Goal: Task Accomplishment & Management: Complete application form

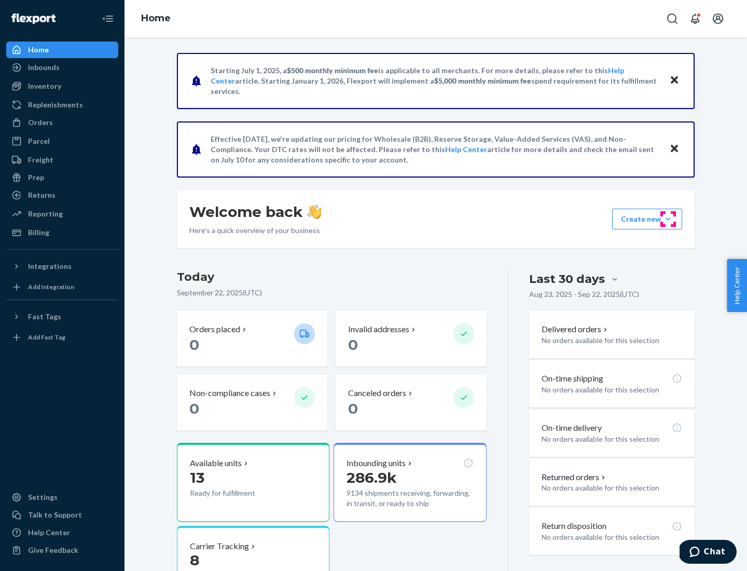
click at [668, 219] on button "Create new Create new inbound Create new order Create new product" at bounding box center [647, 219] width 70 height 21
click at [62, 67] on div "Inbounds" at bounding box center [62, 67] width 110 height 15
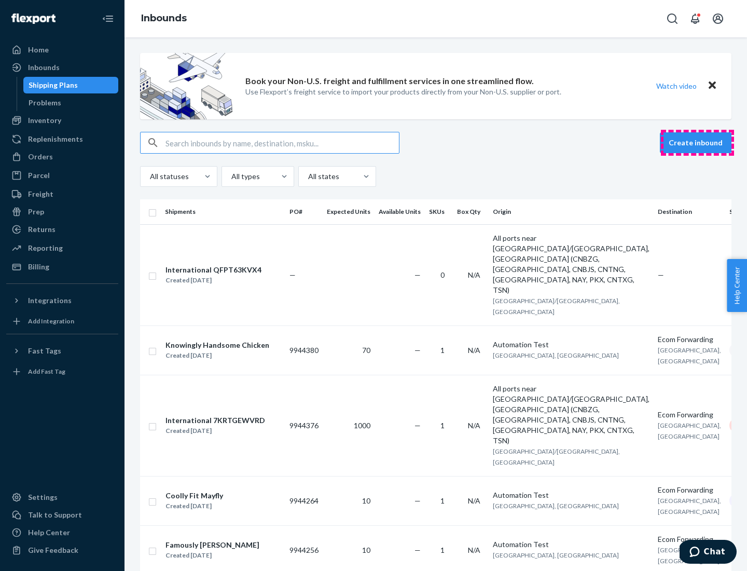
click at [697, 143] on button "Create inbound" at bounding box center [696, 142] width 72 height 21
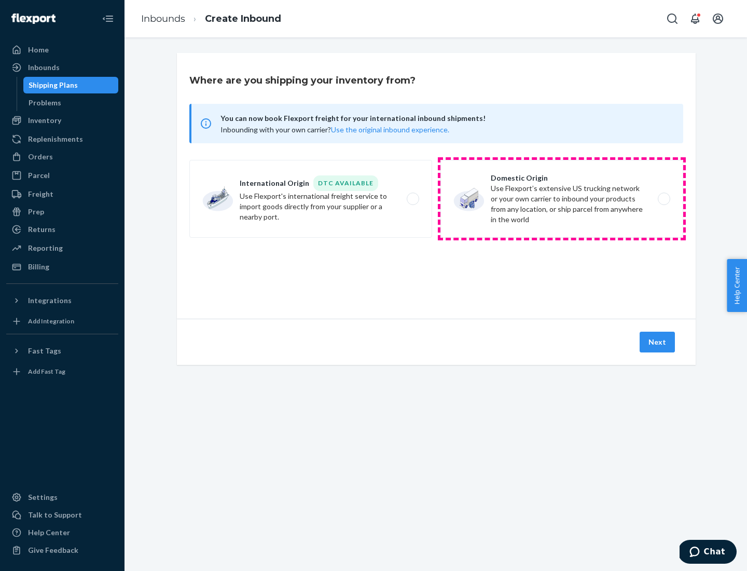
click at [562, 199] on label "Domestic Origin Use Flexport’s extensive US trucking network or your own carrie…" at bounding box center [562, 199] width 243 height 78
click at [664, 199] on input "Domestic Origin Use Flexport’s extensive US trucking network or your own carrie…" at bounding box center [667, 199] width 7 height 7
radio input "true"
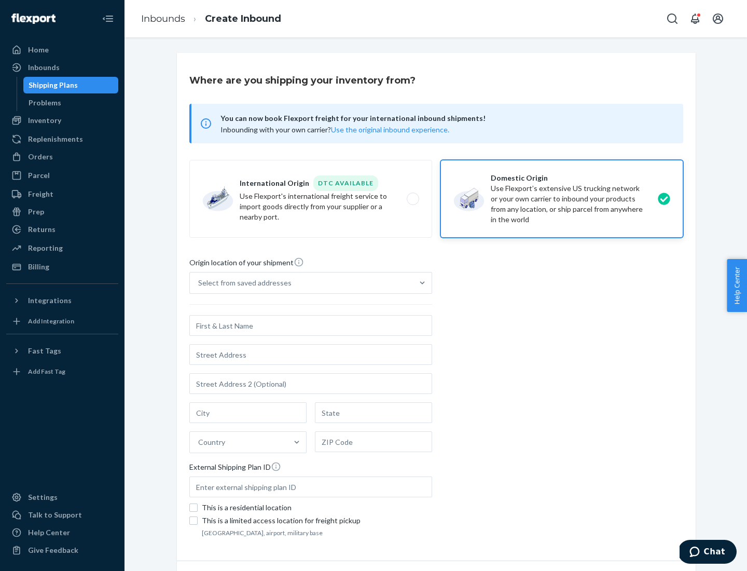
click at [242, 283] on div "Select from saved addresses" at bounding box center [244, 283] width 93 height 10
click at [199, 283] on input "Select from saved addresses" at bounding box center [198, 283] width 1 height 10
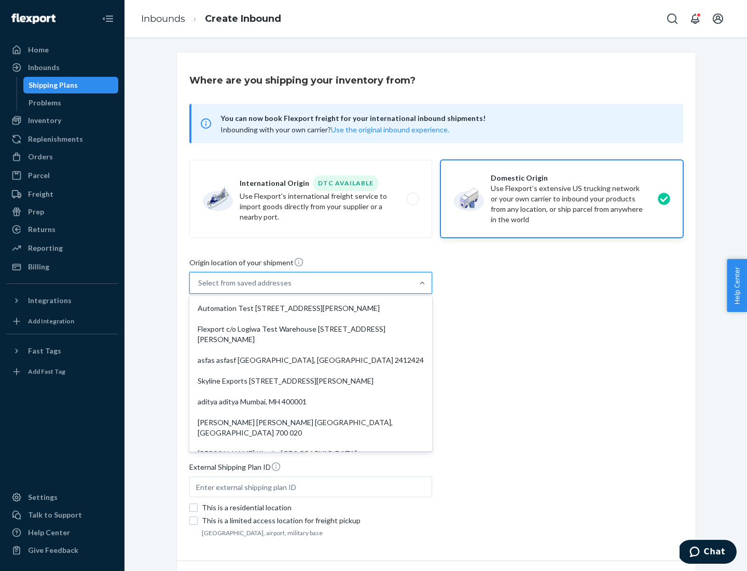
scroll to position [4, 0]
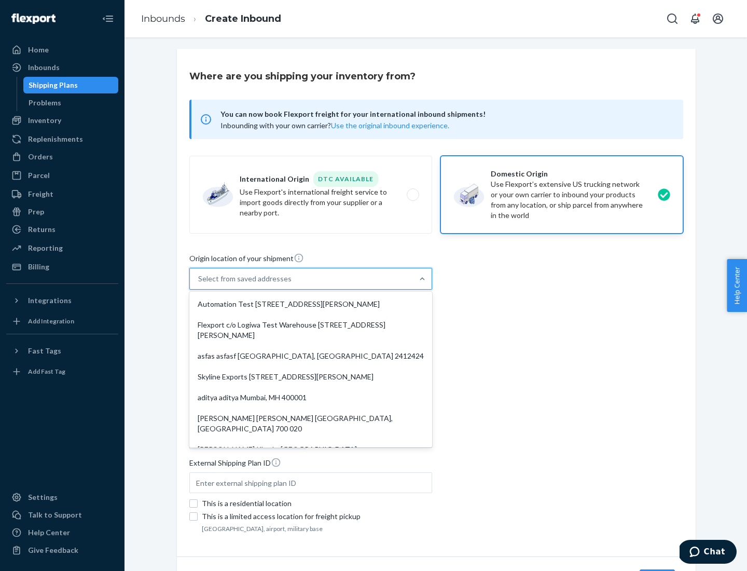
click at [311, 304] on div "Automation Test [STREET_ADDRESS][PERSON_NAME]" at bounding box center [310, 304] width 239 height 21
click at [199, 284] on input "option Automation Test [STREET_ADDRESS][PERSON_NAME]. 9 results available. Use …" at bounding box center [198, 278] width 1 height 10
type input "Automation Test"
type input "9th Floor"
type input "[GEOGRAPHIC_DATA]"
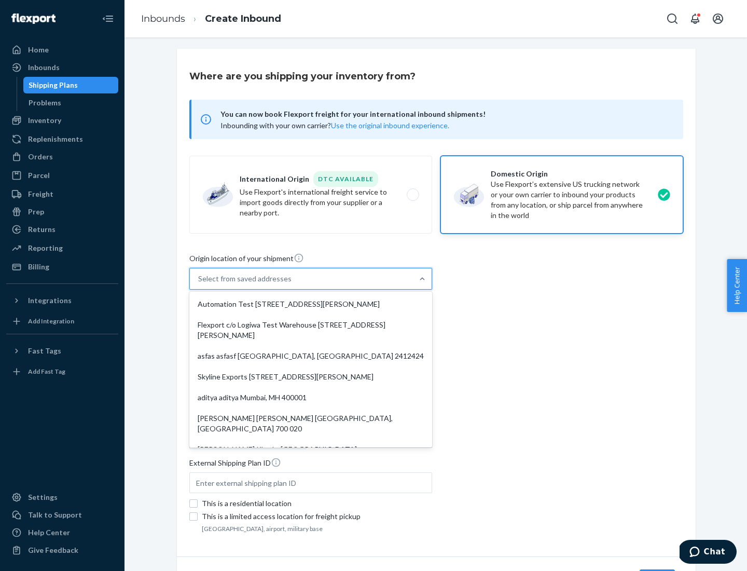
type input "CA"
type input "94104"
type input "[STREET_ADDRESS][PERSON_NAME]"
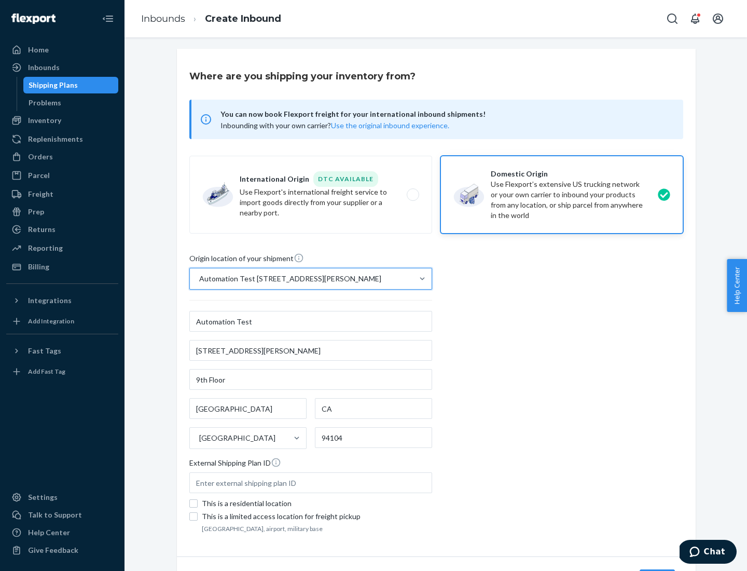
scroll to position [61, 0]
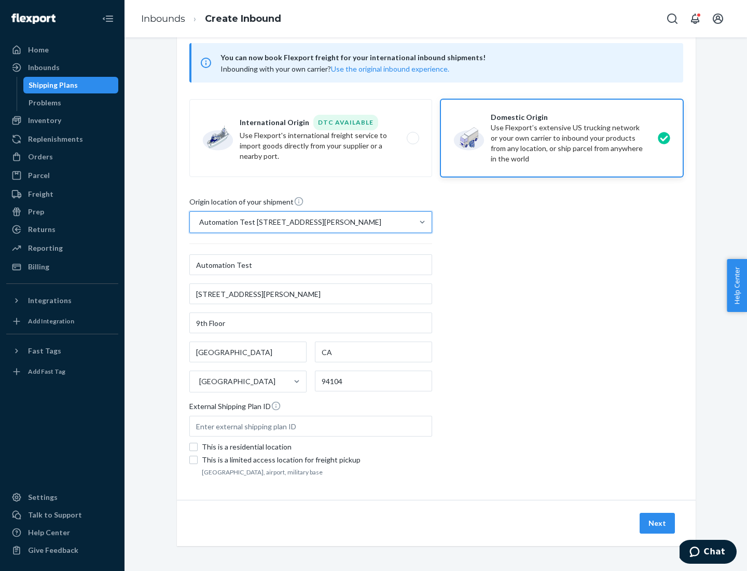
click at [658, 523] on button "Next" at bounding box center [657, 523] width 35 height 21
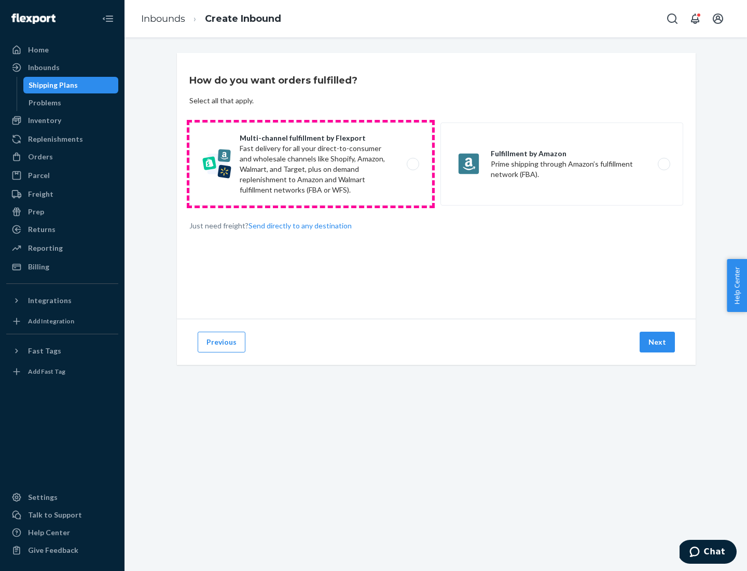
click at [311, 164] on label "Multi-channel fulfillment by Flexport Fast delivery for all your direct-to-cons…" at bounding box center [310, 163] width 243 height 83
click at [413, 164] on input "Multi-channel fulfillment by Flexport Fast delivery for all your direct-to-cons…" at bounding box center [416, 164] width 7 height 7
radio input "true"
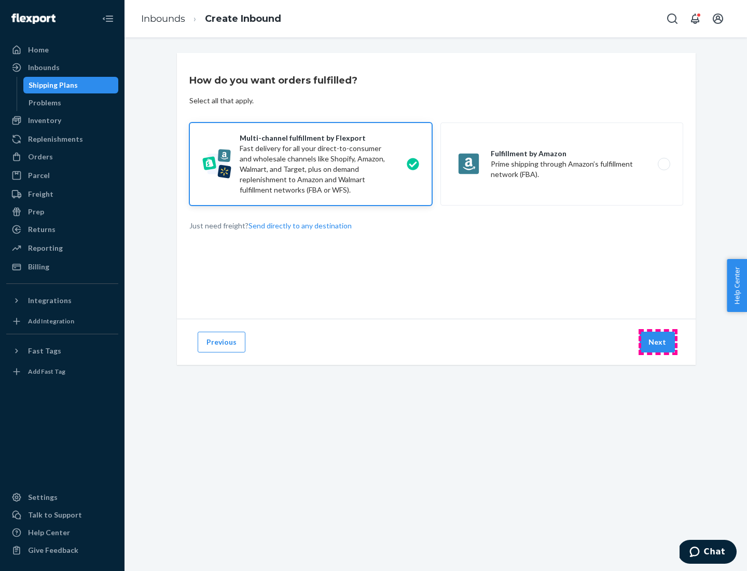
click at [658, 342] on button "Next" at bounding box center [657, 342] width 35 height 21
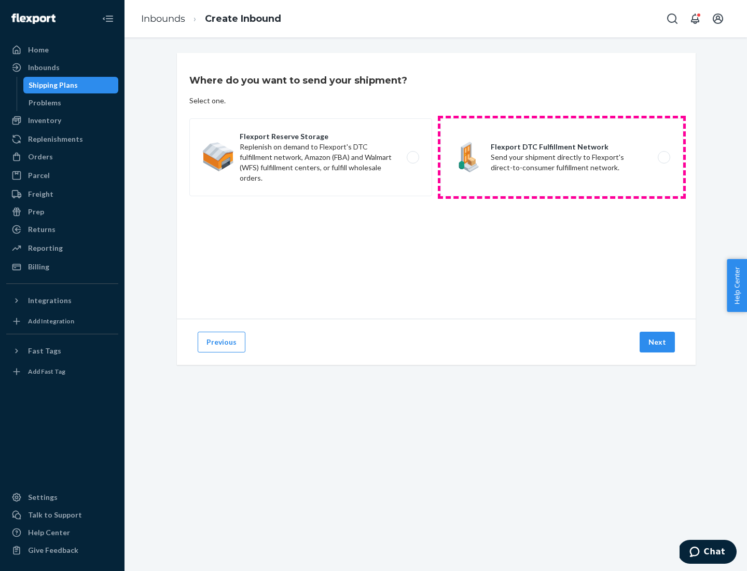
click at [562, 157] on label "Flexport DTC Fulfillment Network Send your shipment directly to Flexport's dire…" at bounding box center [562, 157] width 243 height 78
click at [664, 157] on input "Flexport DTC Fulfillment Network Send your shipment directly to Flexport's dire…" at bounding box center [667, 157] width 7 height 7
radio input "true"
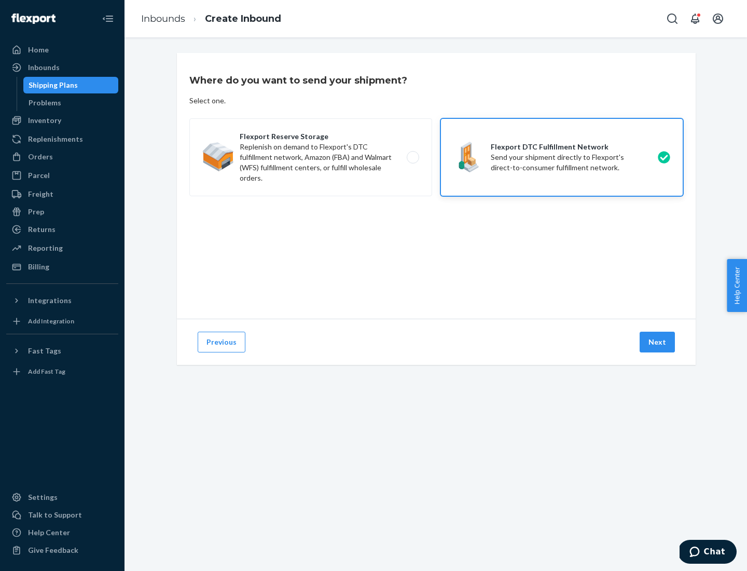
click at [658, 342] on button "Next" at bounding box center [657, 342] width 35 height 21
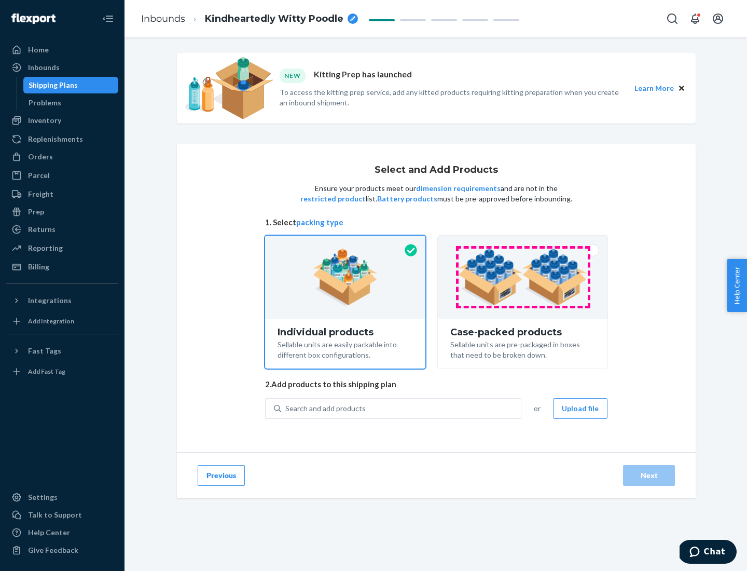
click at [523, 277] on img at bounding box center [522, 277] width 129 height 57
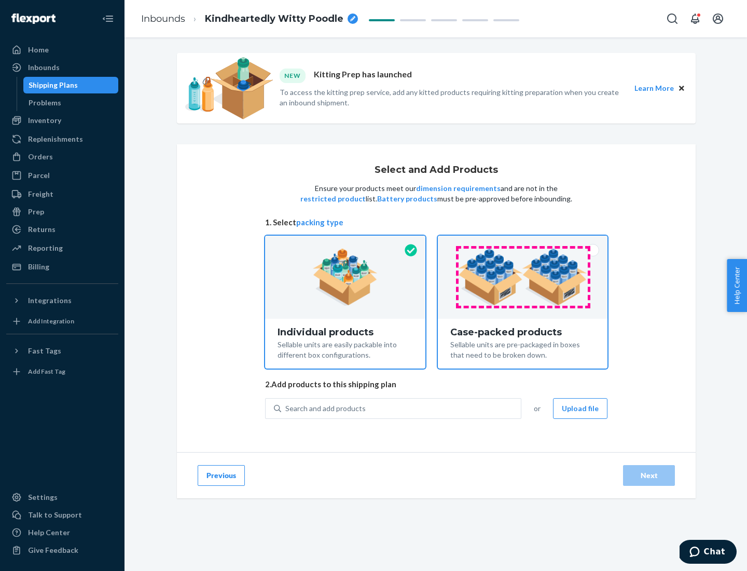
click at [523, 242] on input "Case-packed products Sellable units are pre-packaged in boxes that need to be b…" at bounding box center [522, 239] width 7 height 7
radio input "true"
radio input "false"
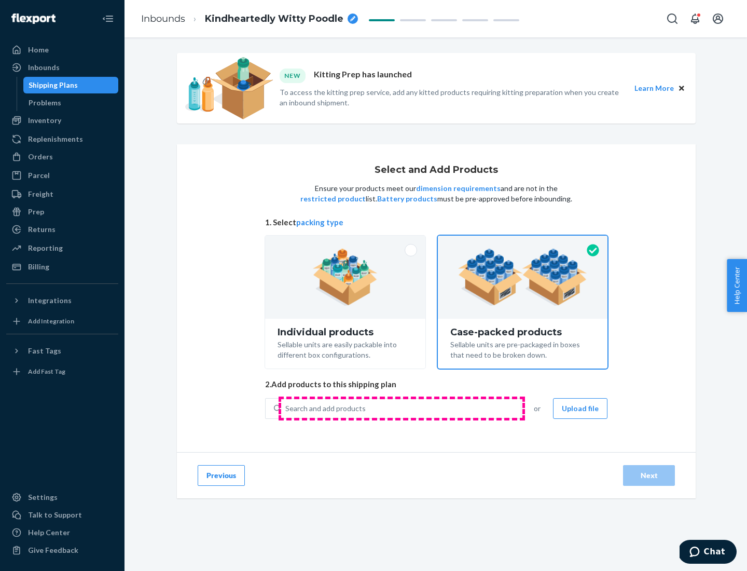
click at [402, 408] on div "Search and add products" at bounding box center [401, 408] width 240 height 19
click at [286, 408] on input "Search and add products" at bounding box center [285, 408] width 1 height 10
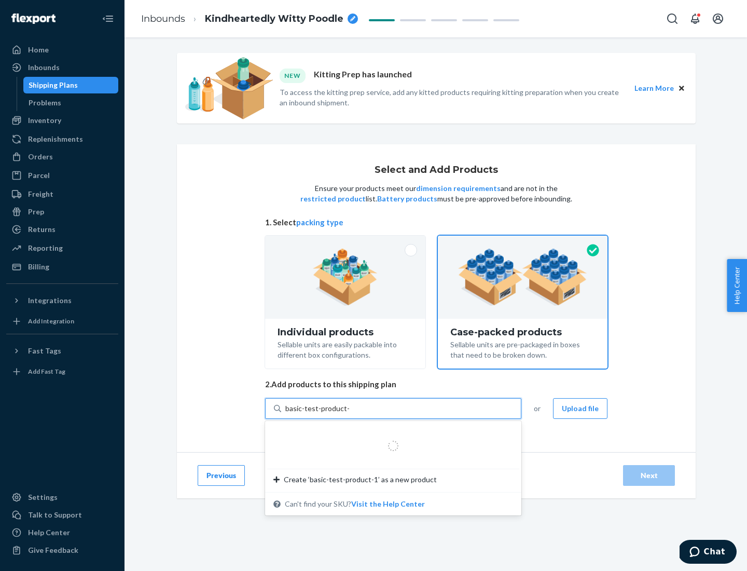
type input "basic-test-product-1"
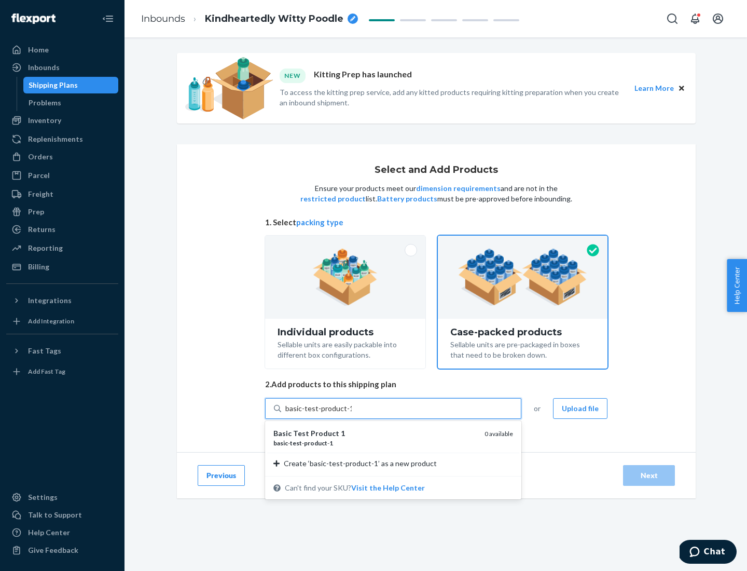
click at [375, 443] on div "basic - test - product - 1" at bounding box center [374, 442] width 203 height 9
click at [352, 414] on input "basic-test-product-1" at bounding box center [318, 408] width 66 height 10
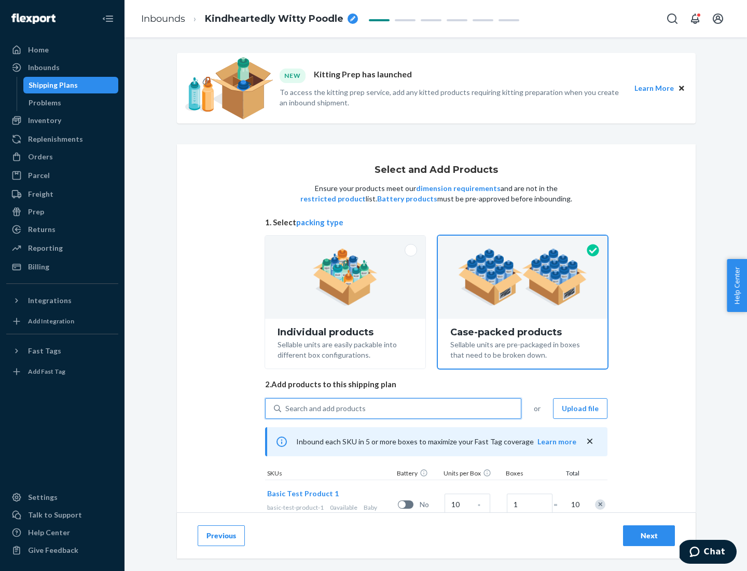
scroll to position [37, 0]
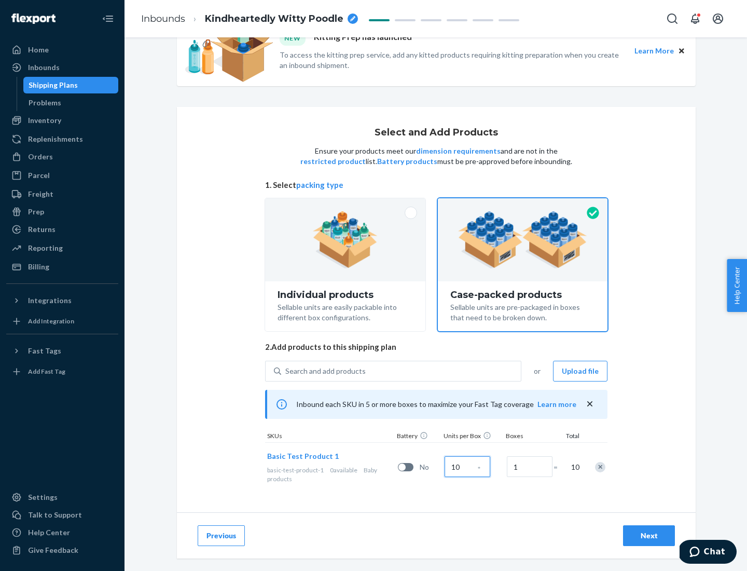
type input "10"
type input "7"
click at [649, 535] on div "Next" at bounding box center [649, 535] width 34 height 10
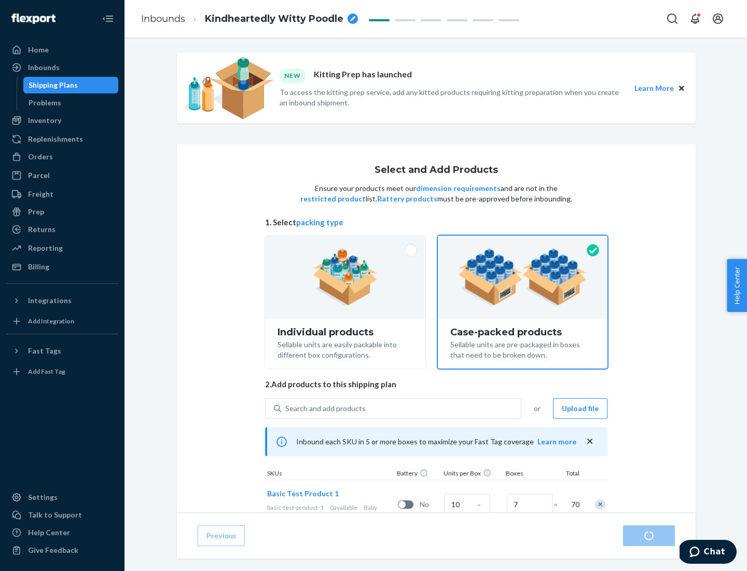
radio input "true"
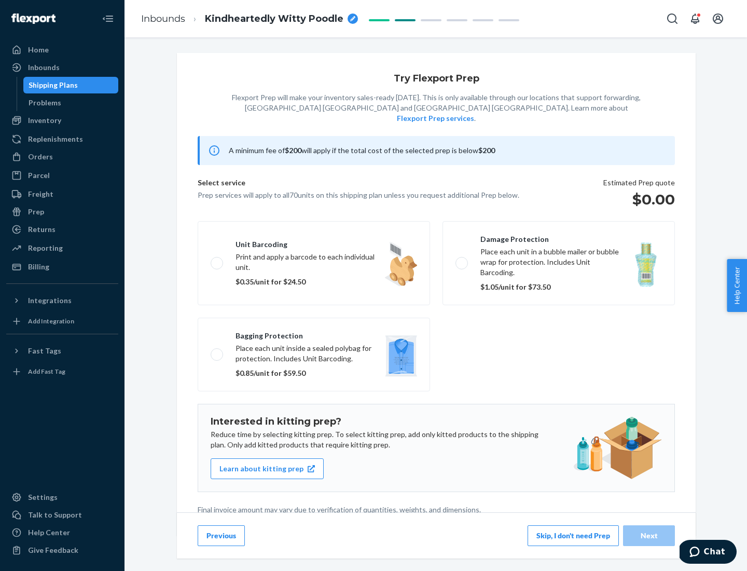
scroll to position [3, 0]
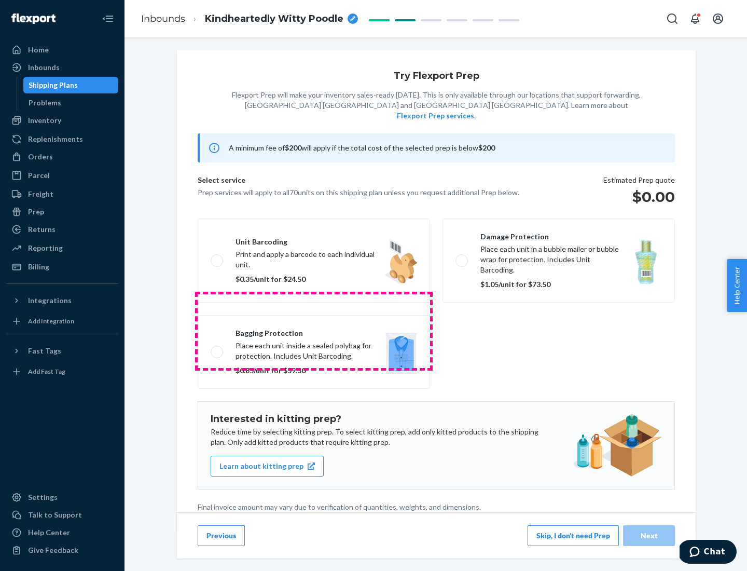
click at [314, 331] on label "Bagging protection Place each unit inside a sealed polybag for protection. Incl…" at bounding box center [314, 352] width 232 height 74
click at [217, 348] on input "Bagging protection Place each unit inside a sealed polybag for protection. Incl…" at bounding box center [214, 351] width 7 height 7
checkbox input "true"
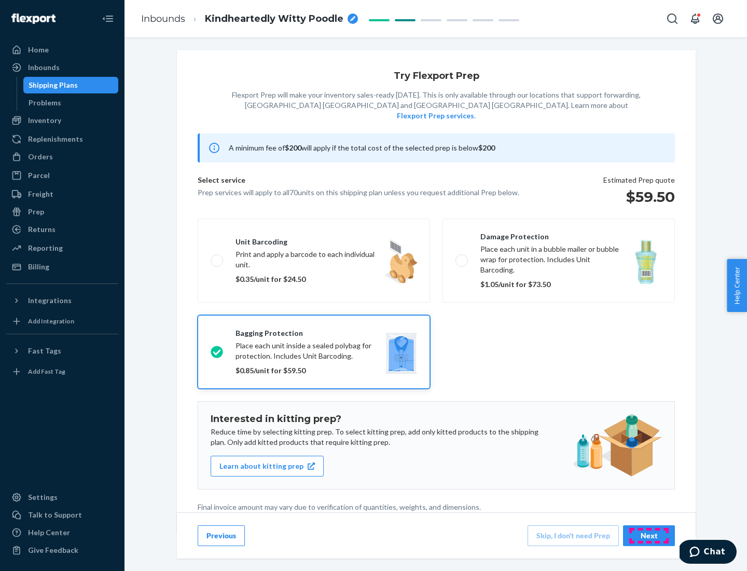
click at [649, 535] on div "Next" at bounding box center [649, 535] width 34 height 10
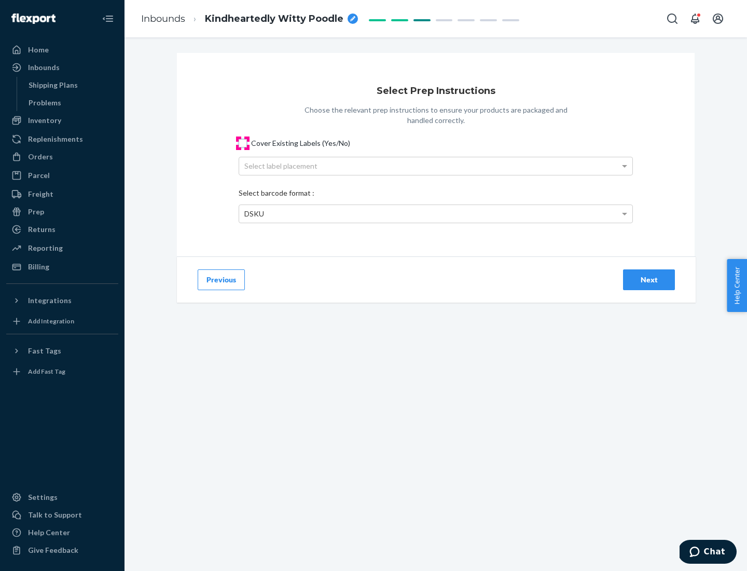
click at [243, 143] on input "Cover Existing Labels (Yes/No)" at bounding box center [243, 143] width 8 height 8
checkbox input "true"
click at [436, 166] on div "Select label placement" at bounding box center [435, 166] width 393 height 18
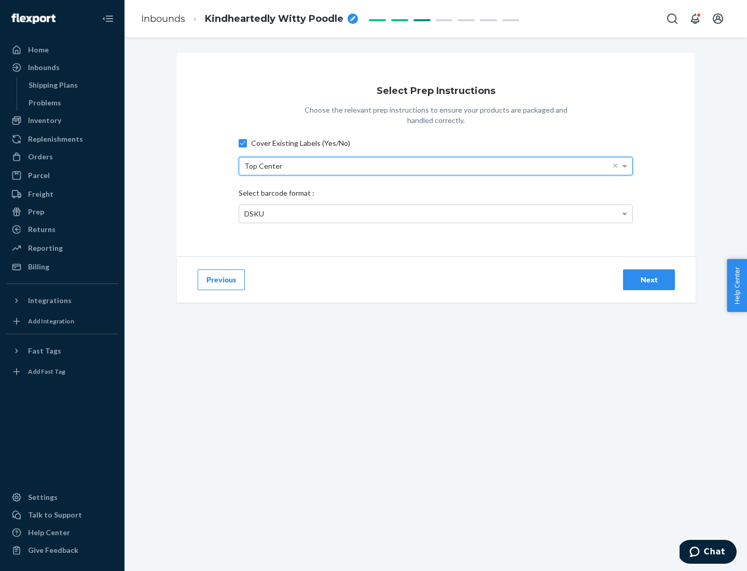
click at [436, 213] on div "DSKU" at bounding box center [435, 214] width 393 height 18
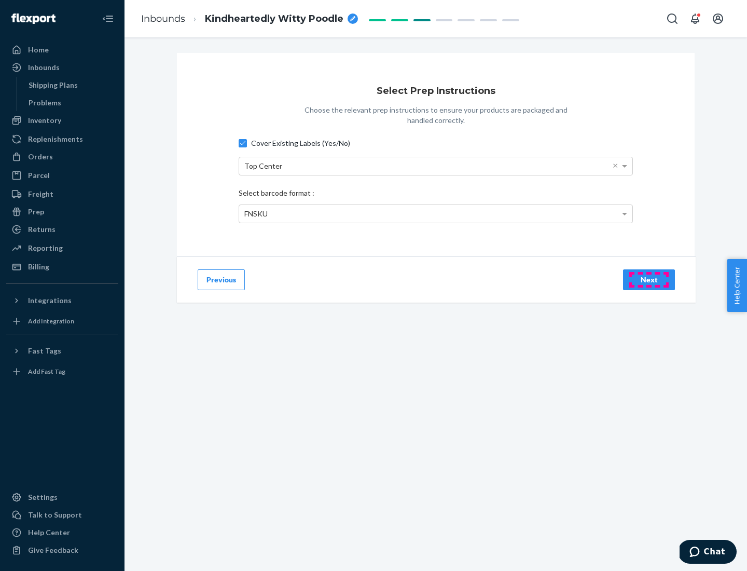
click at [649, 279] on div "Next" at bounding box center [649, 279] width 34 height 10
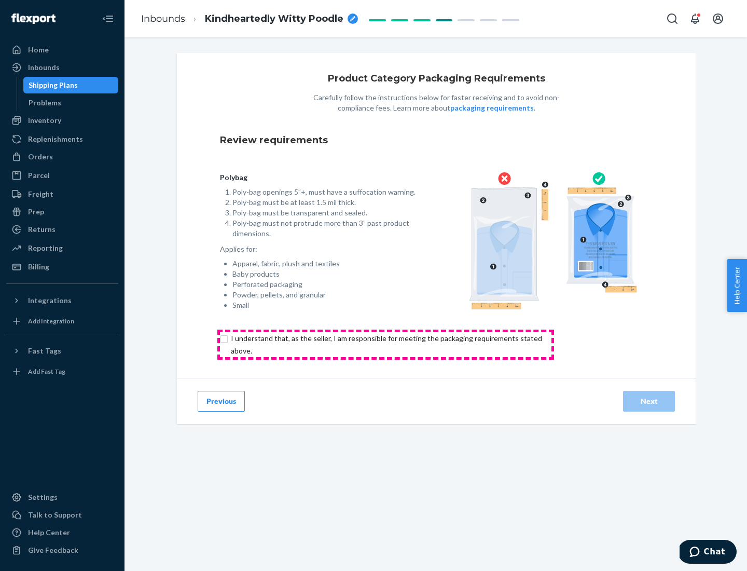
click at [386, 344] on input "checkbox" at bounding box center [392, 344] width 345 height 25
checkbox input "true"
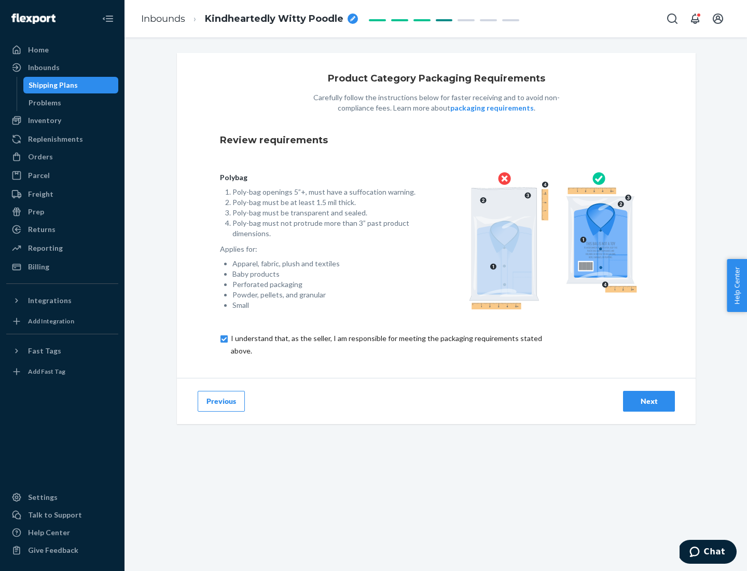
click at [649, 401] on div "Next" at bounding box center [649, 401] width 34 height 10
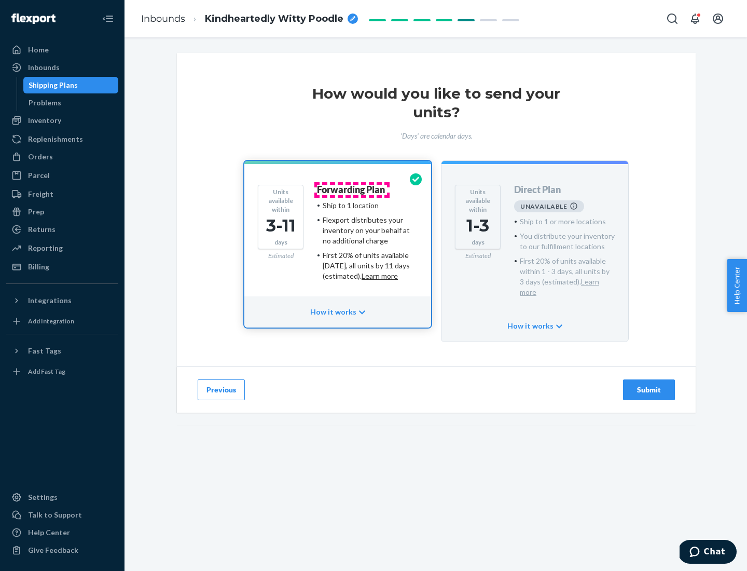
click at [352, 189] on h4 "Forwarding Plan" at bounding box center [351, 190] width 68 height 10
click at [649, 384] on div "Submit" at bounding box center [649, 389] width 34 height 10
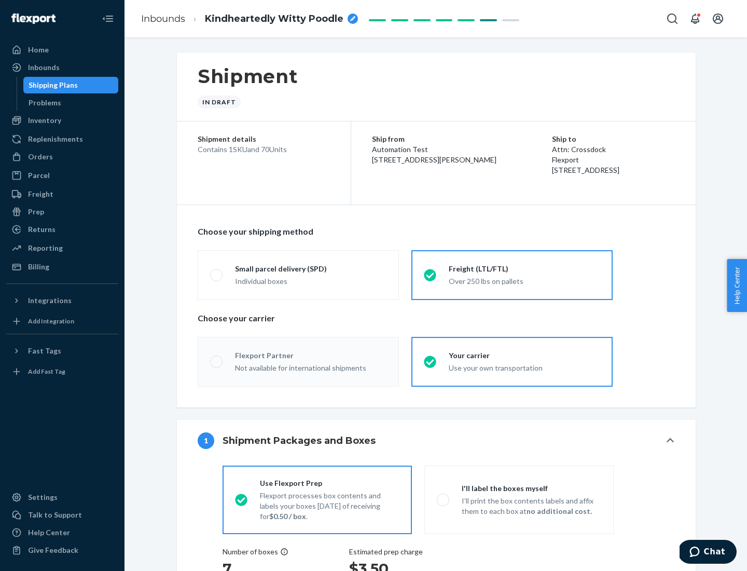
radio input "true"
radio input "false"
radio input "true"
radio input "false"
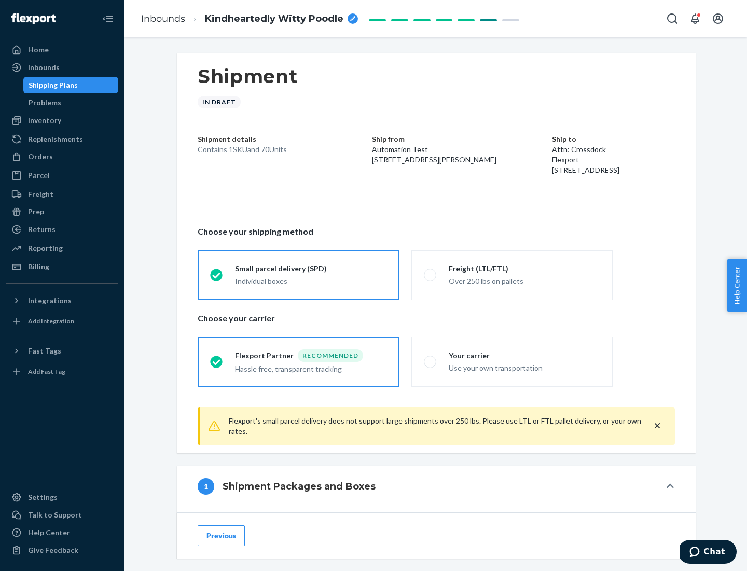
click at [512, 274] on div "Over 250 lbs on pallets" at bounding box center [525, 280] width 152 height 12
click at [431, 274] on input "Freight (LTL/FTL) Over 250 lbs on pallets" at bounding box center [427, 274] width 7 height 7
radio input "true"
radio input "false"
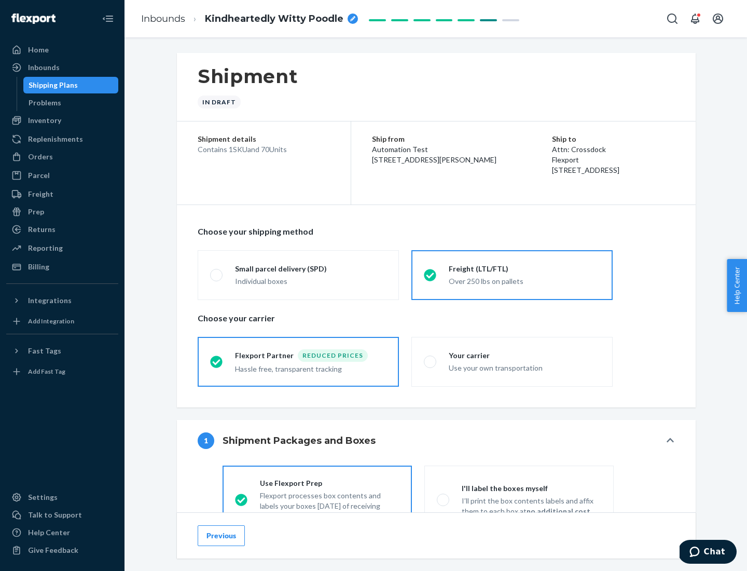
scroll to position [58, 0]
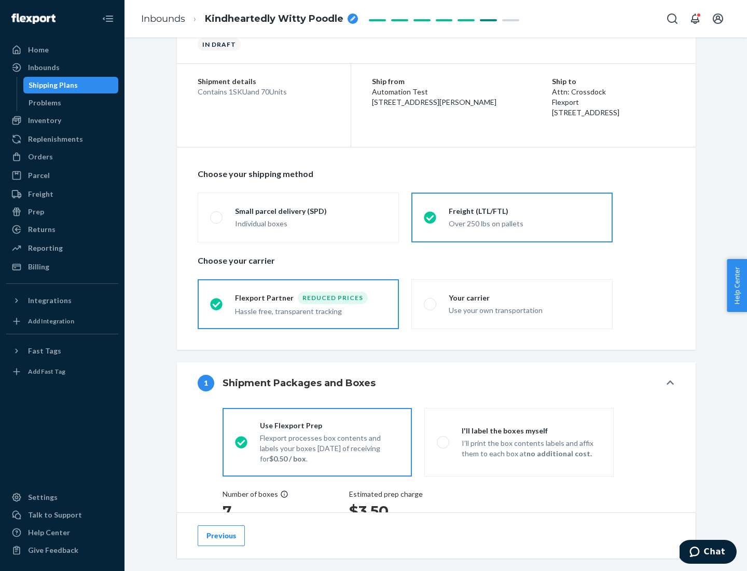
click at [298, 304] on div "Hassle free, transparent tracking" at bounding box center [311, 310] width 152 height 12
click at [217, 304] on input "Flexport Partner Reduced prices Hassle free, transparent tracking" at bounding box center [213, 303] width 7 height 7
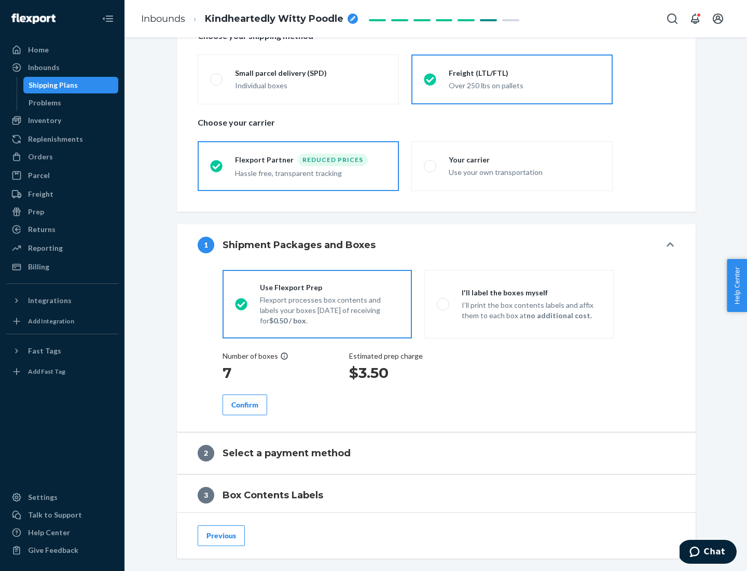
click at [519, 304] on p "I’ll print the box contents labels and affix them to each box at no additional …" at bounding box center [532, 310] width 140 height 21
click at [444, 304] on input "I'll label the boxes myself I’ll print the box contents labels and affix them t…" at bounding box center [440, 303] width 7 height 7
radio input "true"
radio input "false"
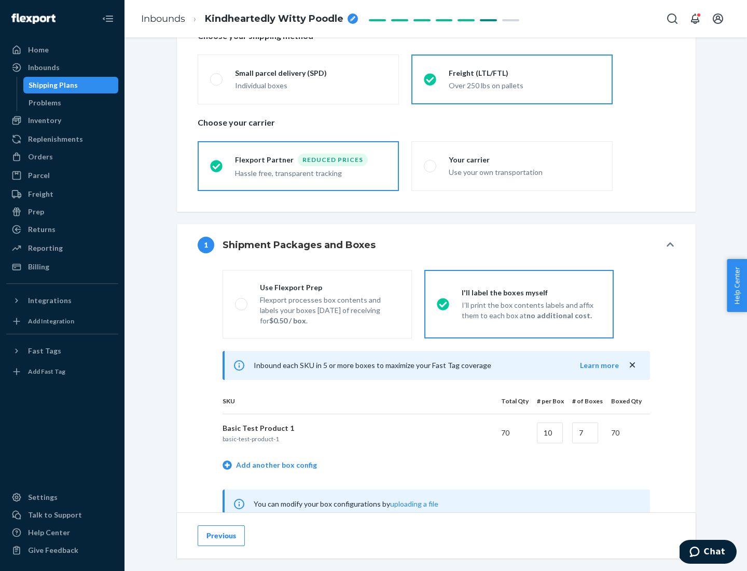
scroll to position [324, 0]
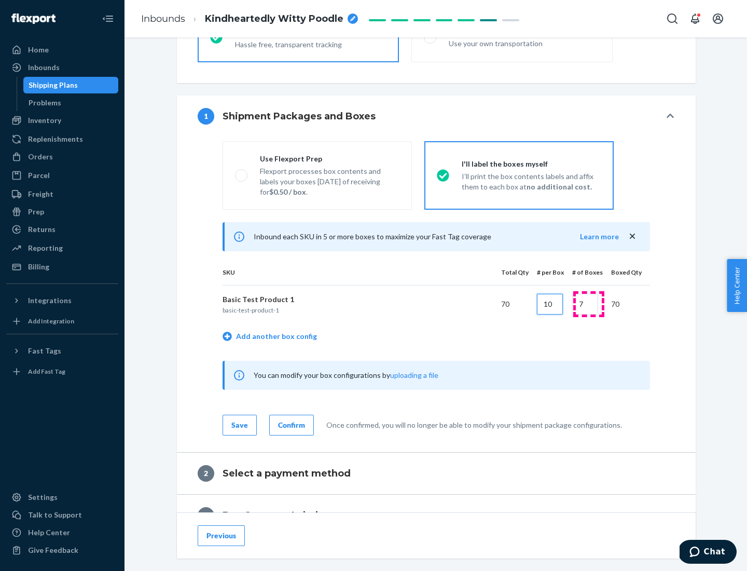
type input "10"
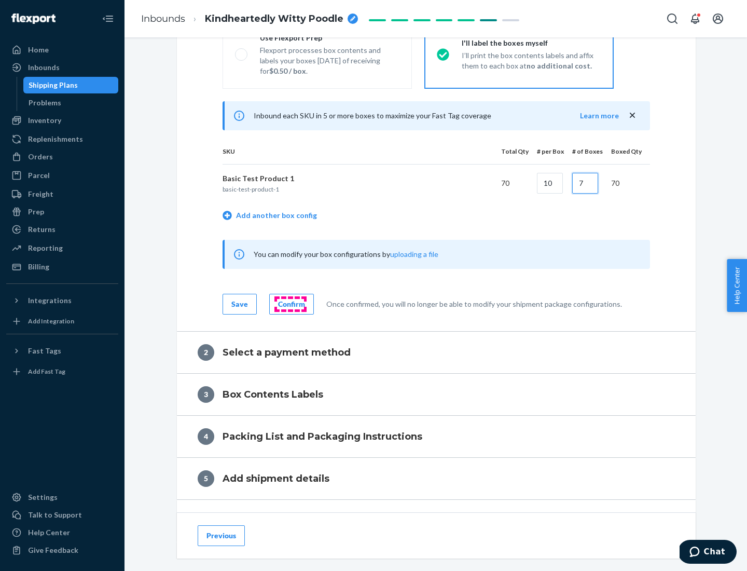
type input "7"
click at [290, 304] on div "Confirm" at bounding box center [291, 304] width 27 height 10
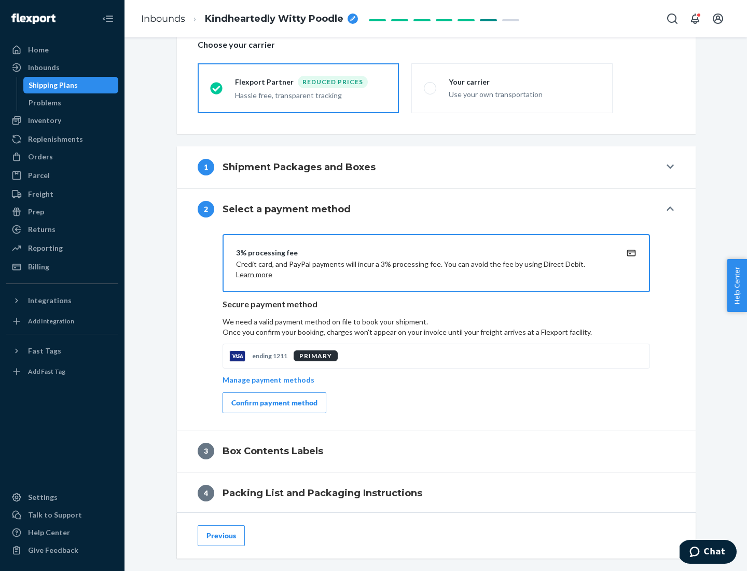
scroll to position [372, 0]
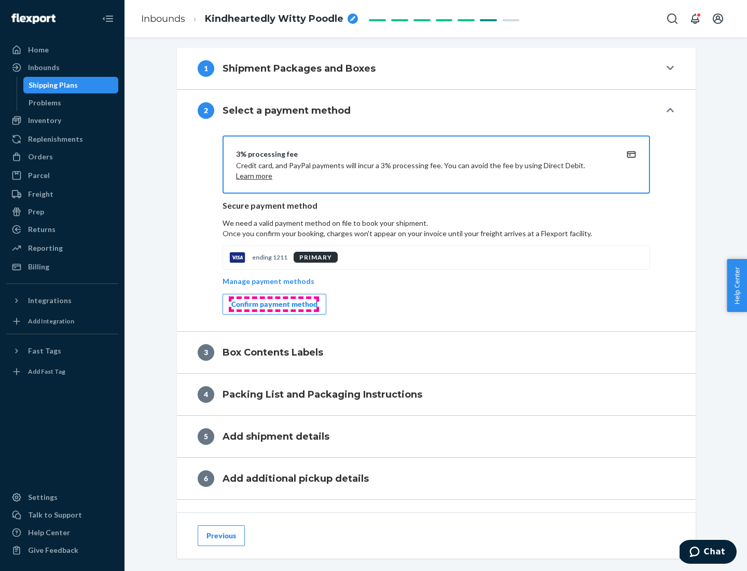
click at [273, 304] on div "Confirm payment method" at bounding box center [274, 304] width 86 height 10
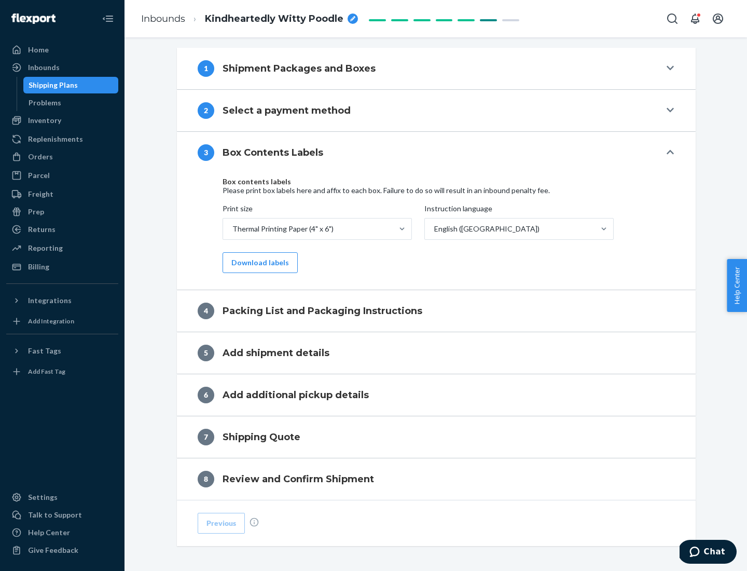
scroll to position [331, 0]
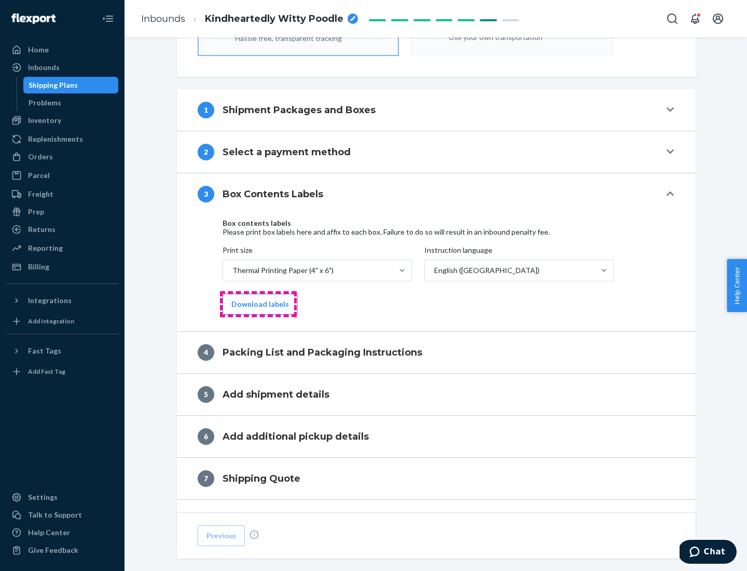
click at [258, 304] on button "Download labels" at bounding box center [260, 304] width 75 height 21
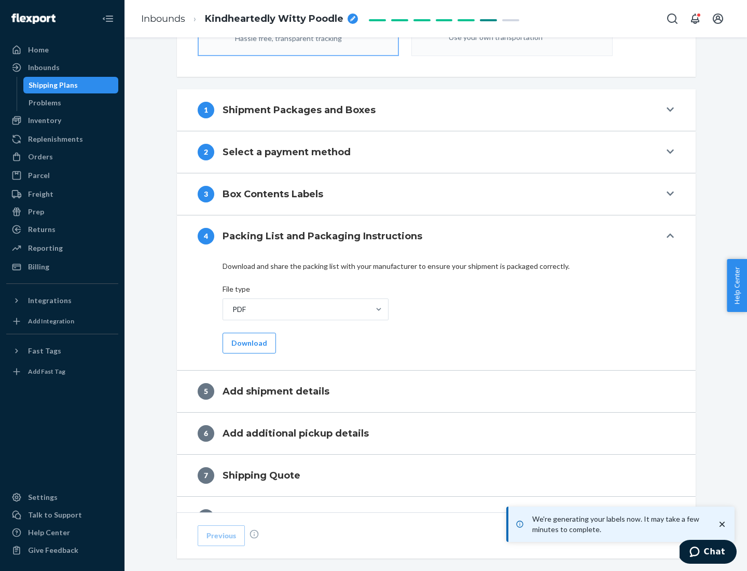
scroll to position [369, 0]
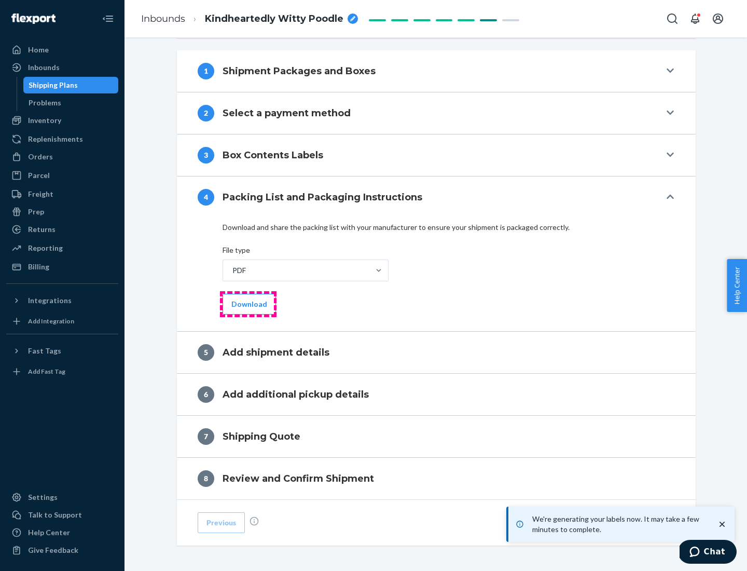
click at [248, 304] on button "Download" at bounding box center [249, 304] width 53 height 21
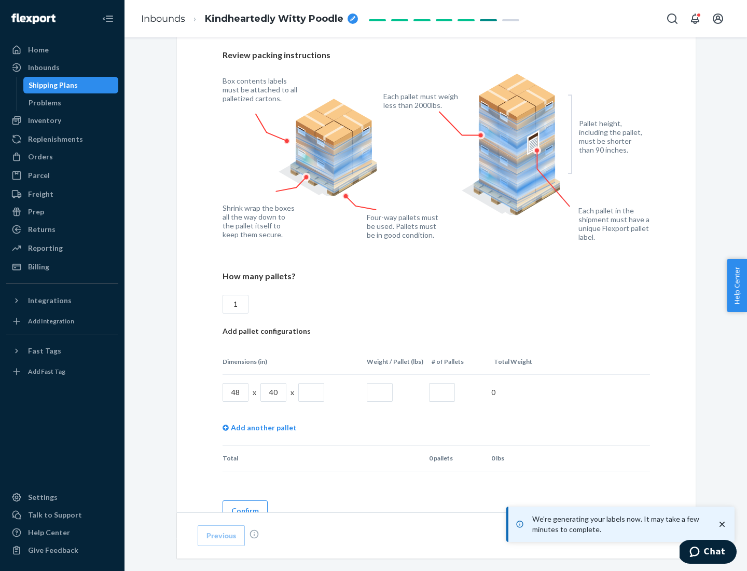
scroll to position [754, 0]
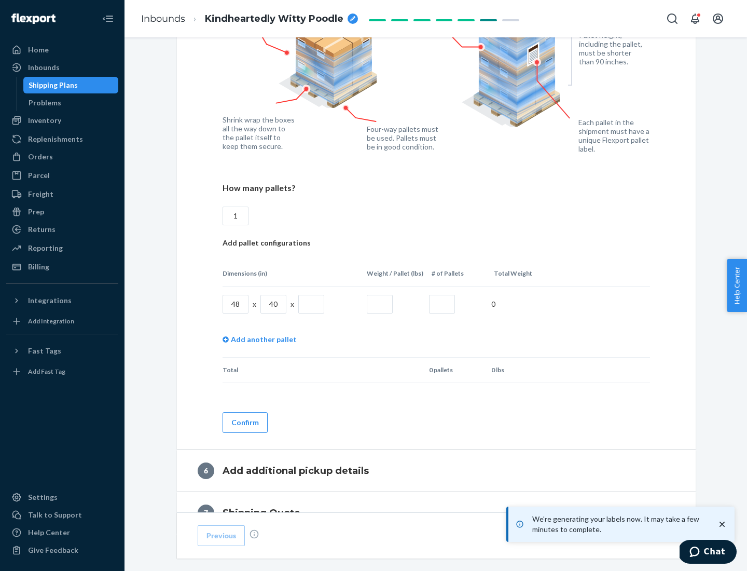
type input "1"
type input "40"
type input "200"
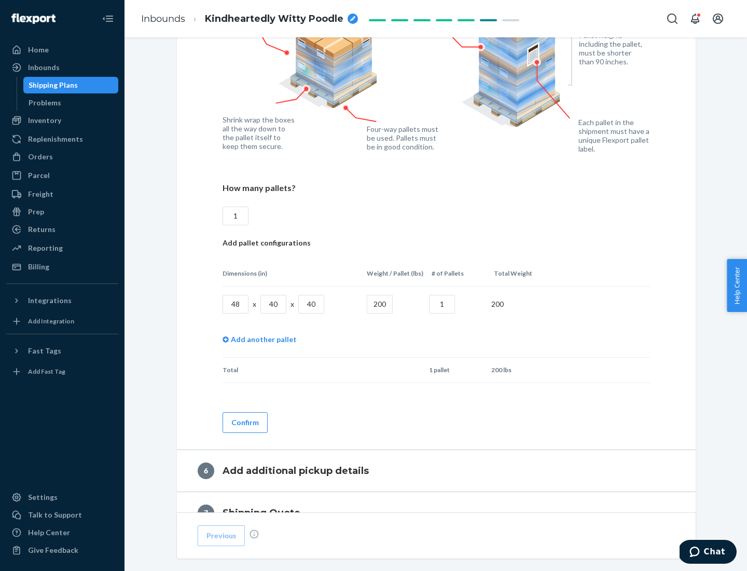
scroll to position [872, 0]
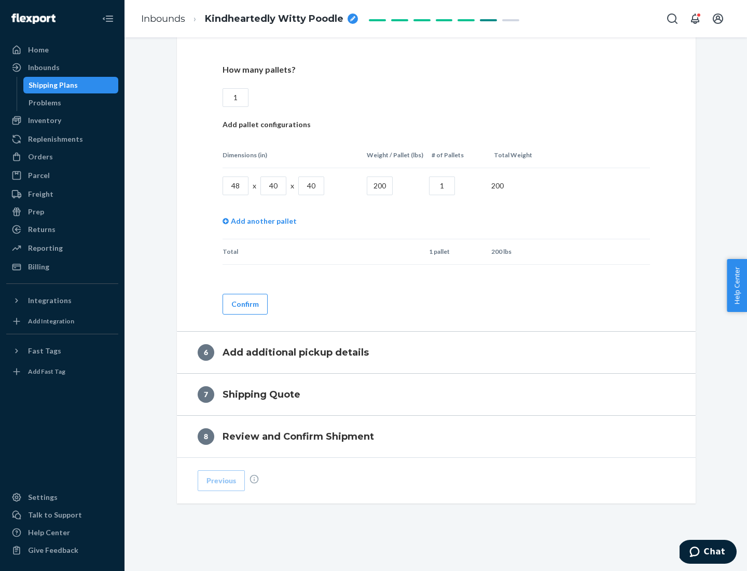
type input "1"
click at [244, 304] on button "Confirm" at bounding box center [245, 304] width 45 height 21
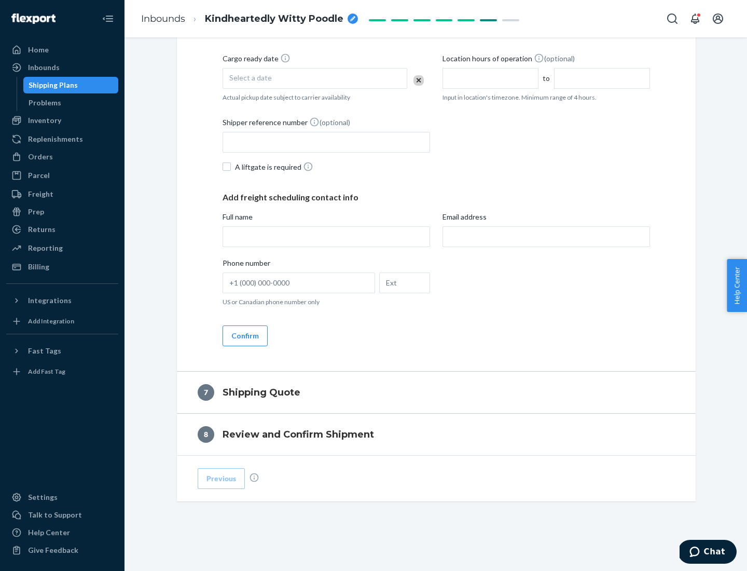
scroll to position [397, 0]
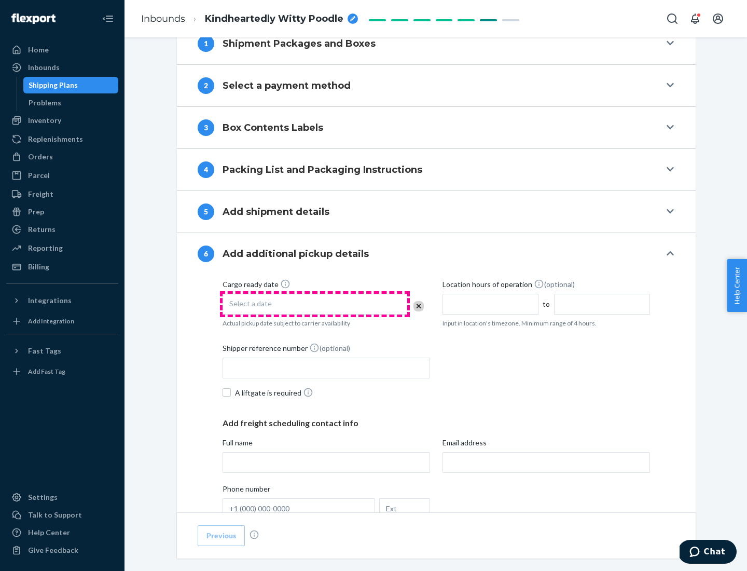
click at [315, 304] on div "Select a date" at bounding box center [315, 304] width 185 height 21
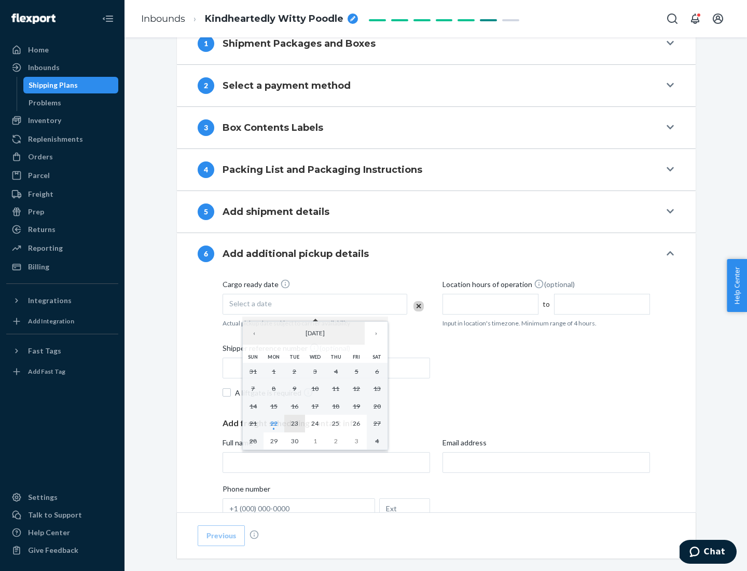
click at [294, 423] on abbr "23" at bounding box center [294, 423] width 7 height 8
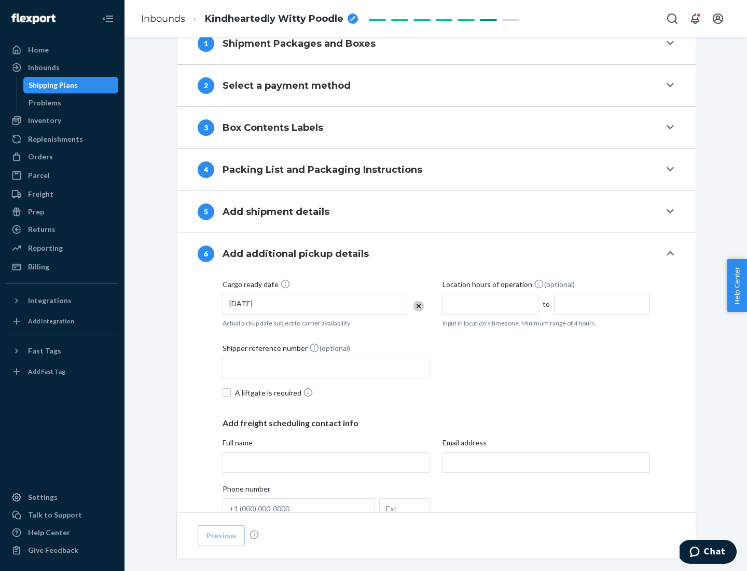
scroll to position [555, 0]
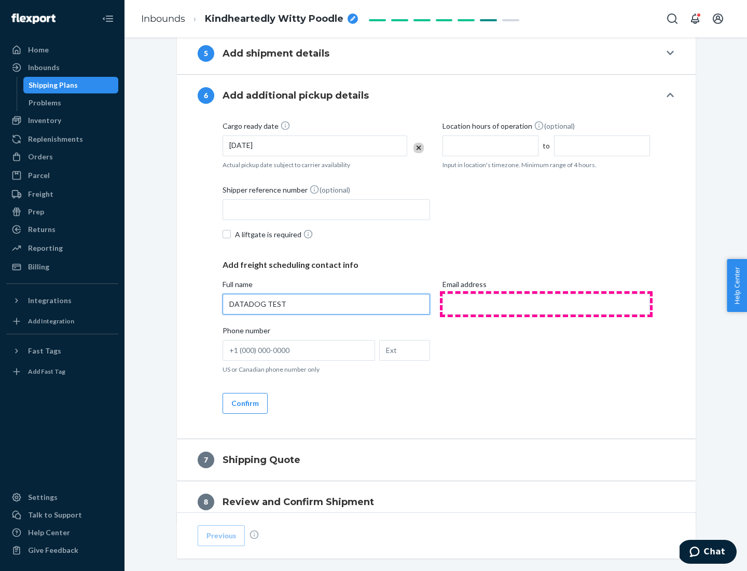
type input "DATADOG TEST"
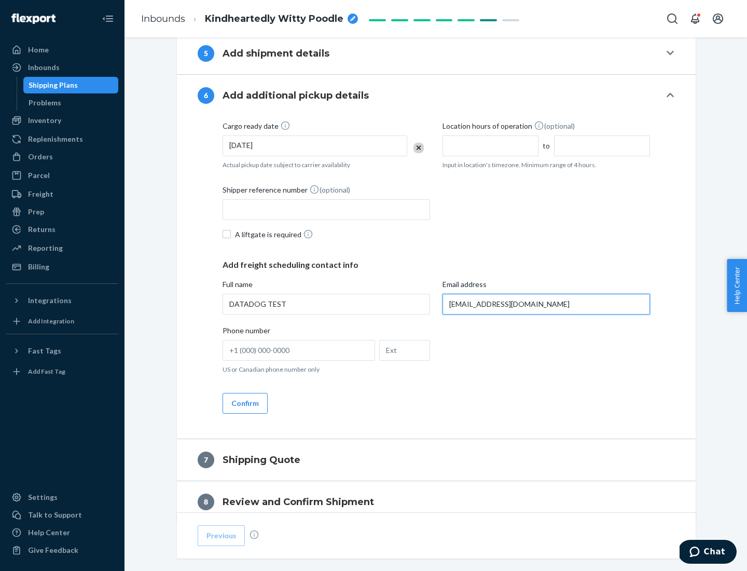
scroll to position [601, 0]
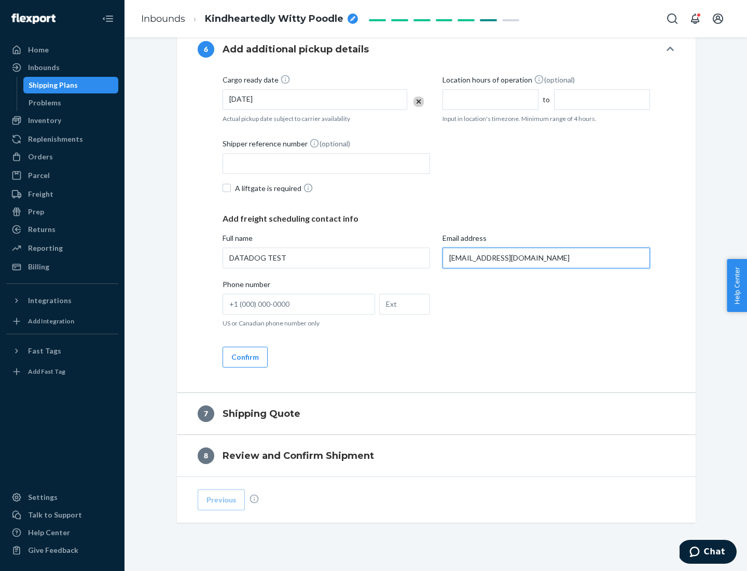
type input "[EMAIL_ADDRESS][DOMAIN_NAME]"
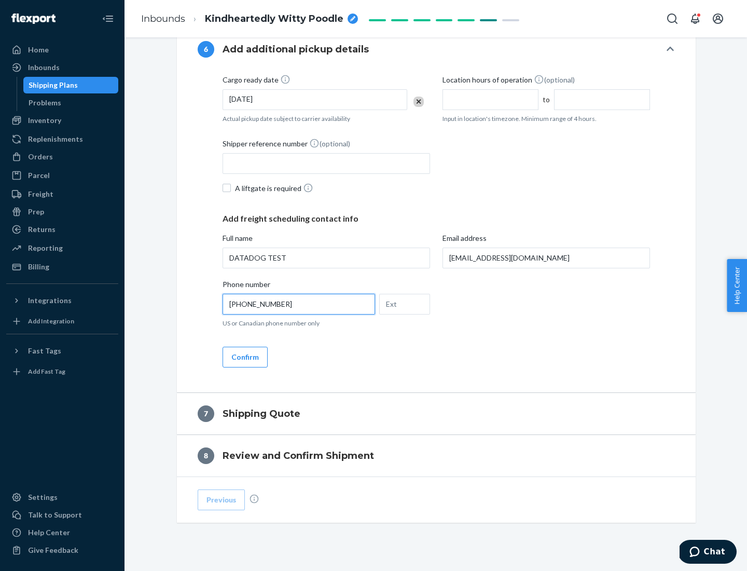
scroll to position [623, 0]
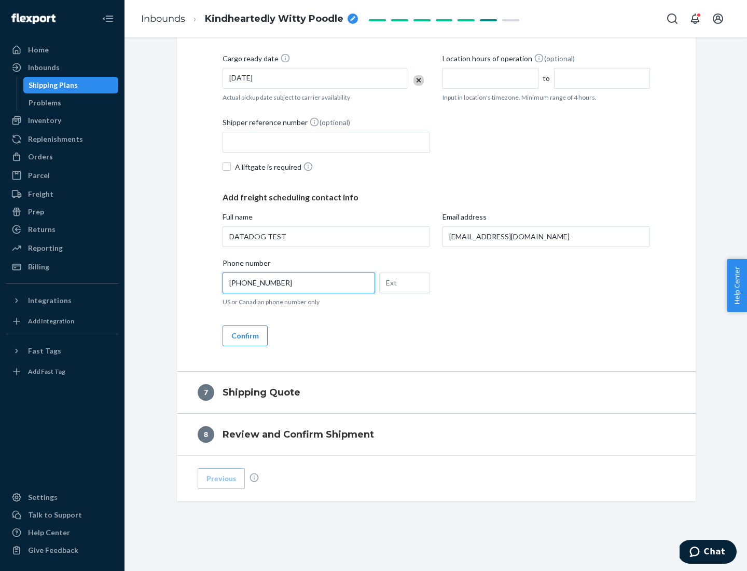
type input "[PHONE_NUMBER]"
click at [244, 335] on button "Confirm" at bounding box center [245, 335] width 45 height 21
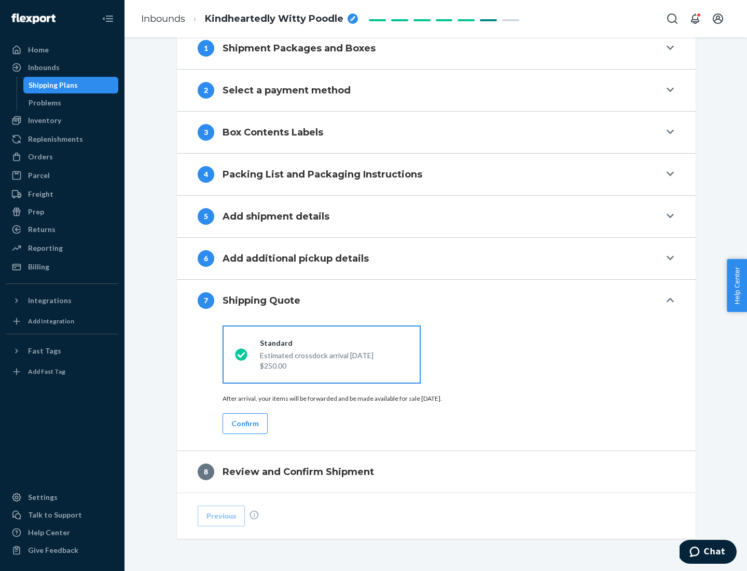
scroll to position [430, 0]
